Goal: Information Seeking & Learning: Check status

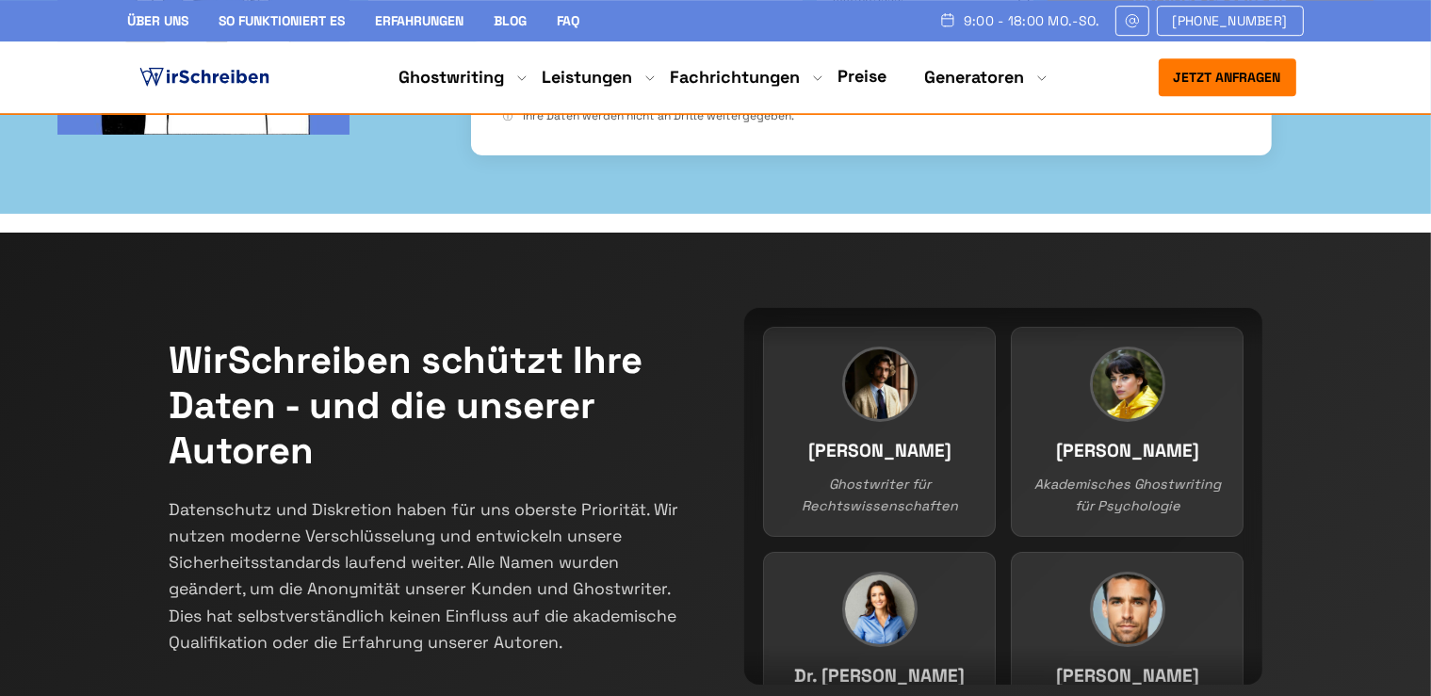
scroll to position [298, 0]
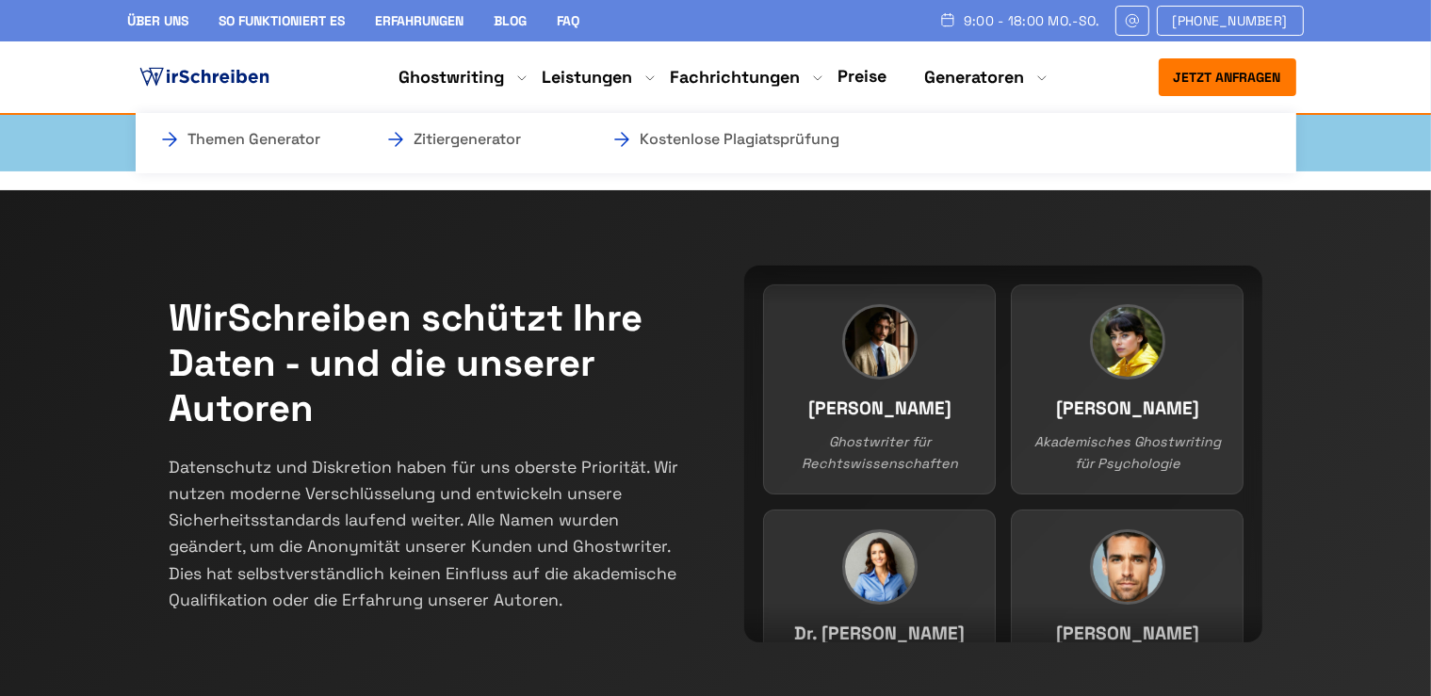
click at [958, 76] on li "Generatoren Themen Generator Zitiergenerator Kostenlose Plagiatsprüfung" at bounding box center [975, 77] width 100 height 23
click at [799, 136] on link "Kostenlose Plagiatsprüfung" at bounding box center [704, 139] width 188 height 23
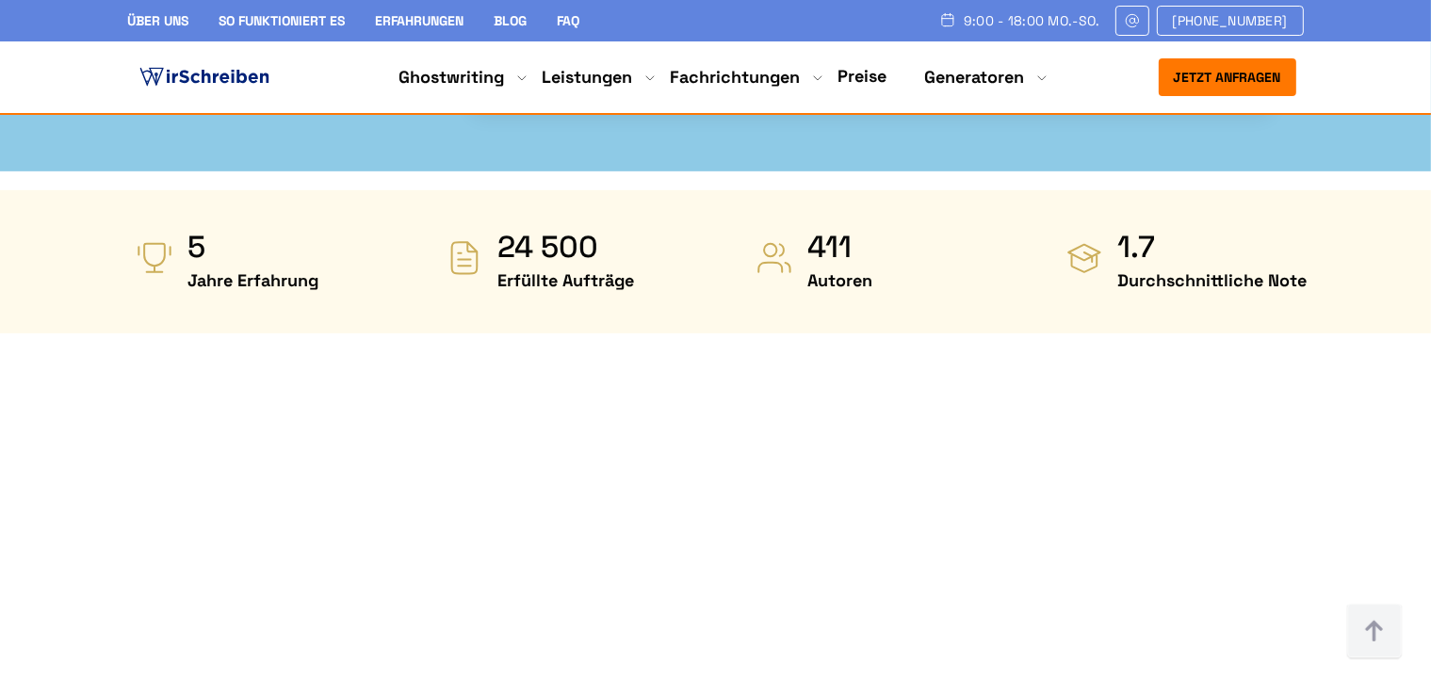
scroll to position [1094, 0]
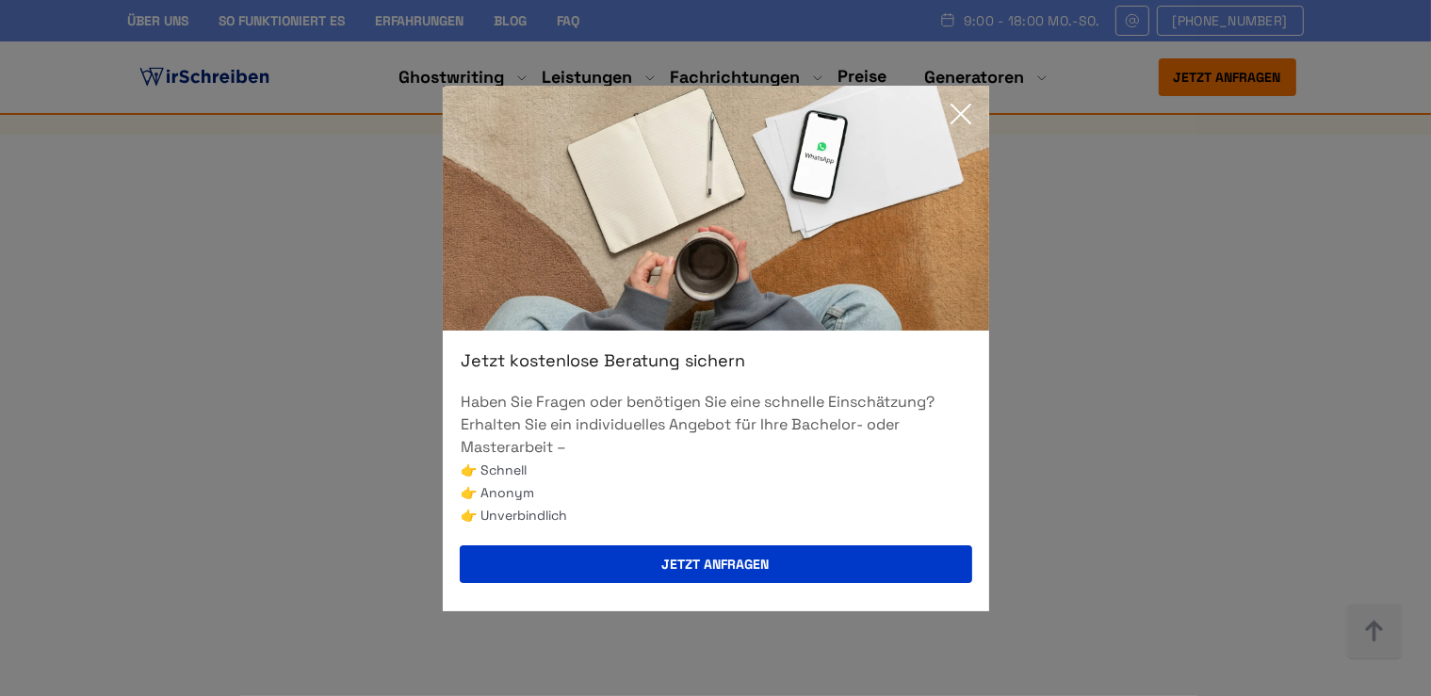
click at [963, 106] on icon at bounding box center [961, 114] width 38 height 38
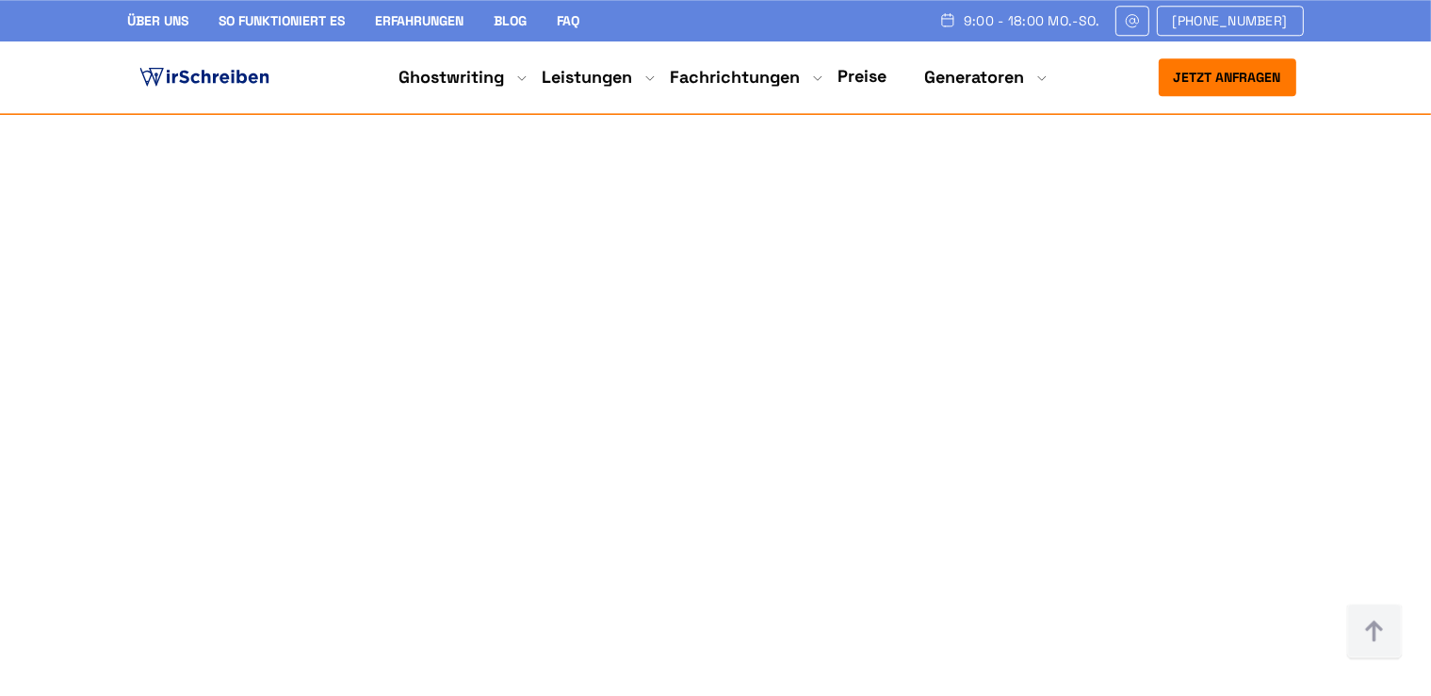
scroll to position [1392, 0]
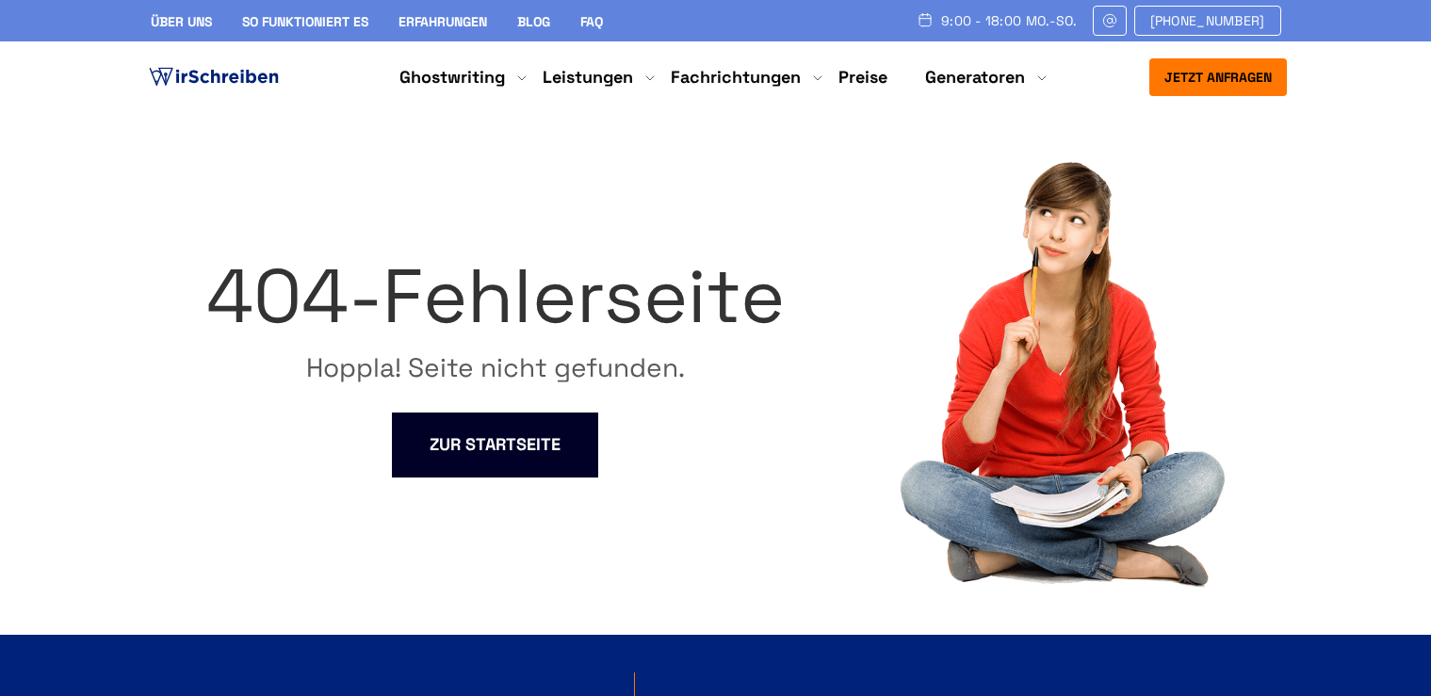
scroll to position [100, 0]
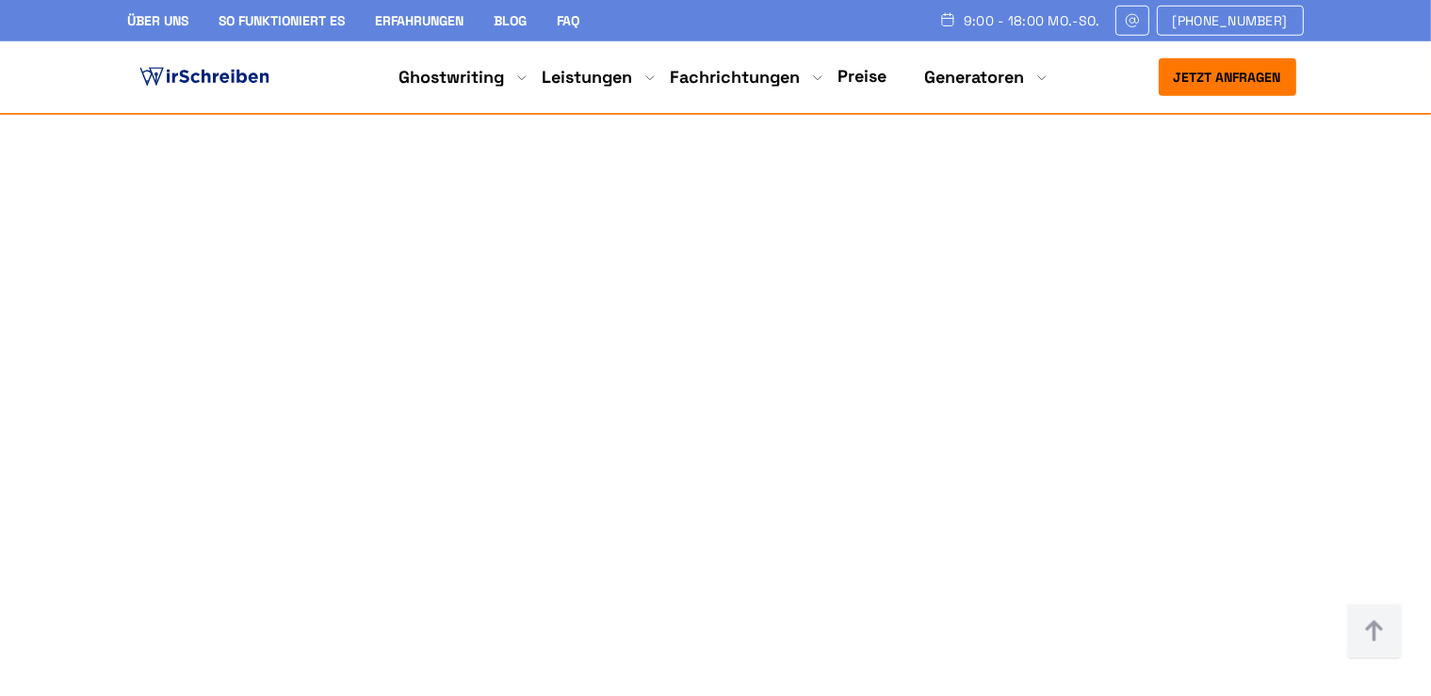
scroll to position [1193, 0]
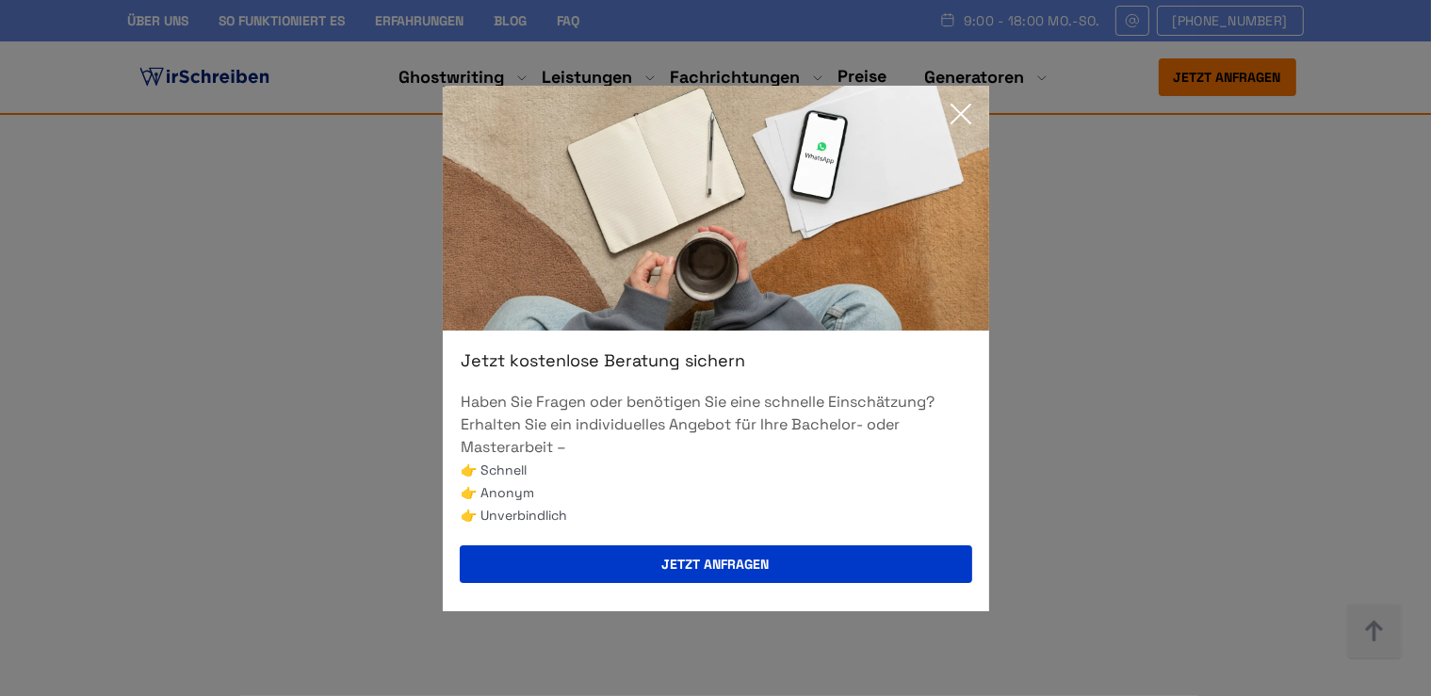
click at [951, 102] on icon at bounding box center [961, 114] width 38 height 38
